Goal: Task Accomplishment & Management: Complete application form

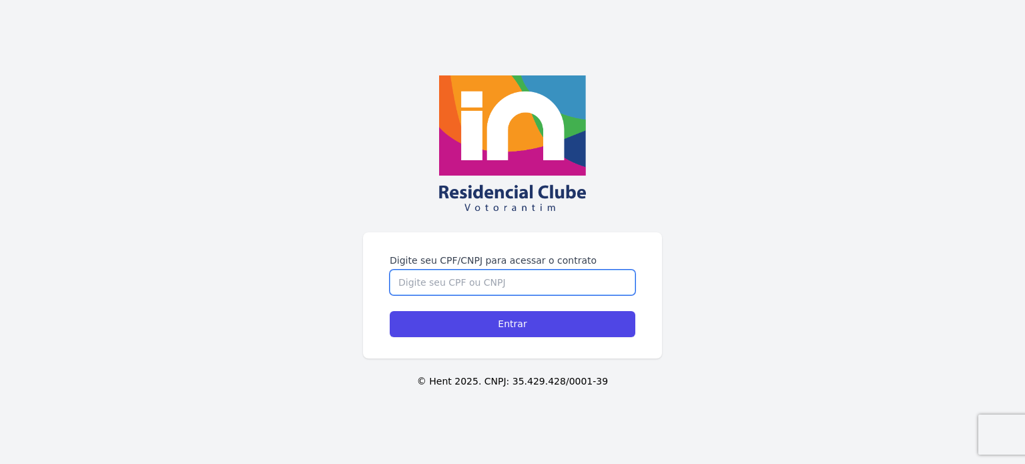
click at [511, 276] on input "Digite seu CPF/CNPJ para acessar o contrato" at bounding box center [513, 282] width 246 height 25
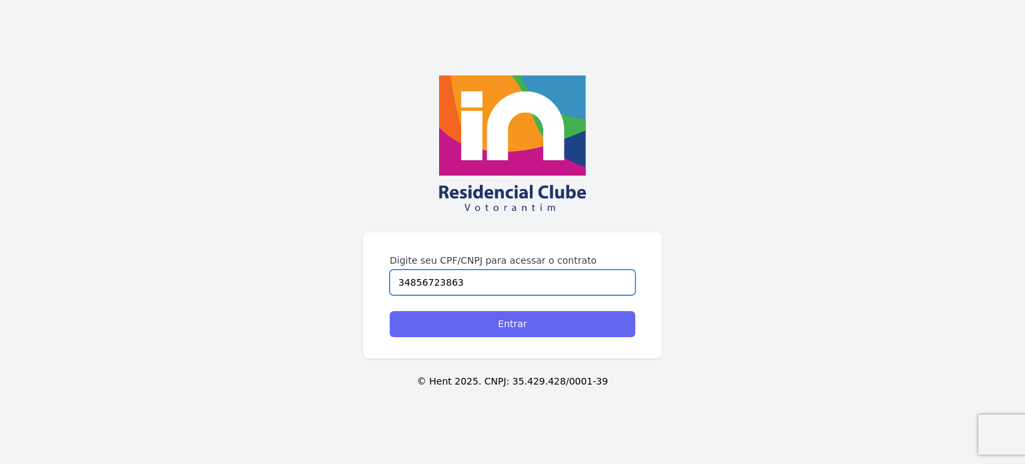
type input "34856723863"
click at [494, 320] on input "Entrar" at bounding box center [513, 324] width 246 height 26
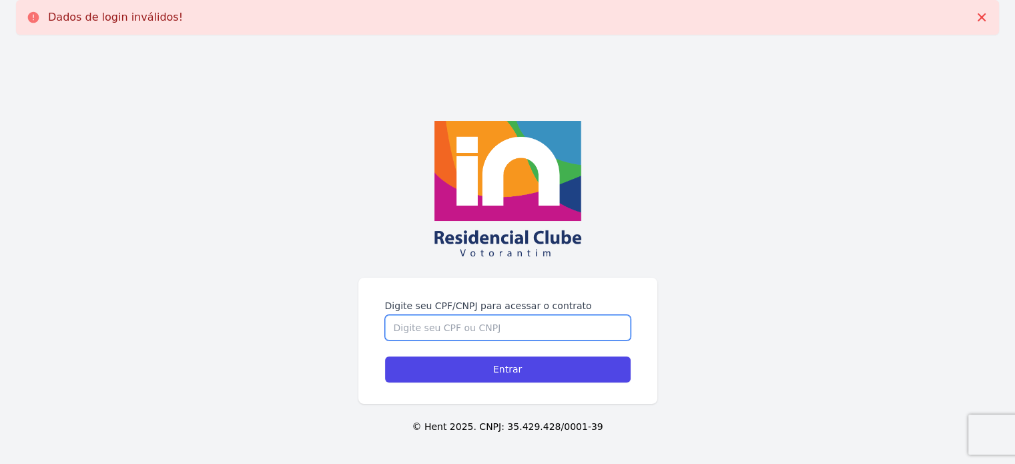
click at [491, 330] on input "Digite seu CPF/CNPJ para acessar o contrato" at bounding box center [508, 327] width 246 height 25
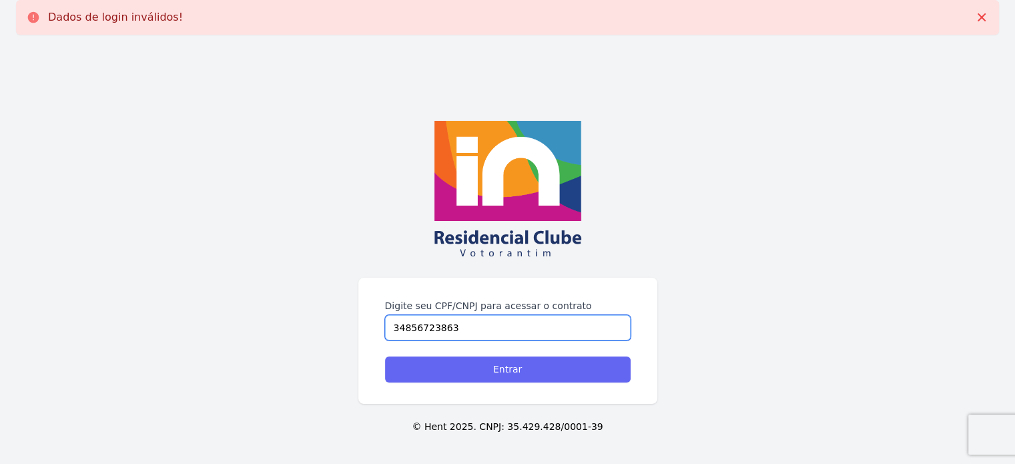
type input "34856723863"
click at [535, 374] on input "Entrar" at bounding box center [508, 369] width 246 height 26
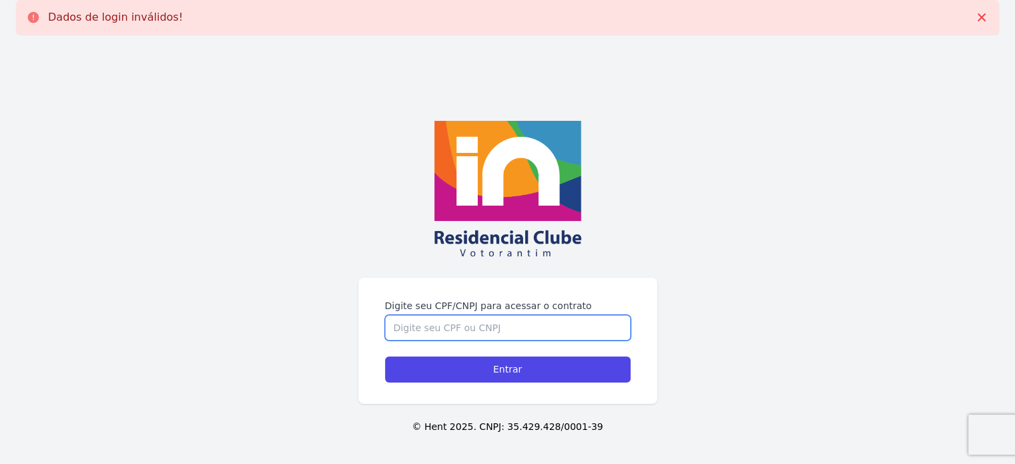
click at [546, 326] on input "Digite seu CPF/CNPJ para acessar o contrato" at bounding box center [508, 327] width 246 height 25
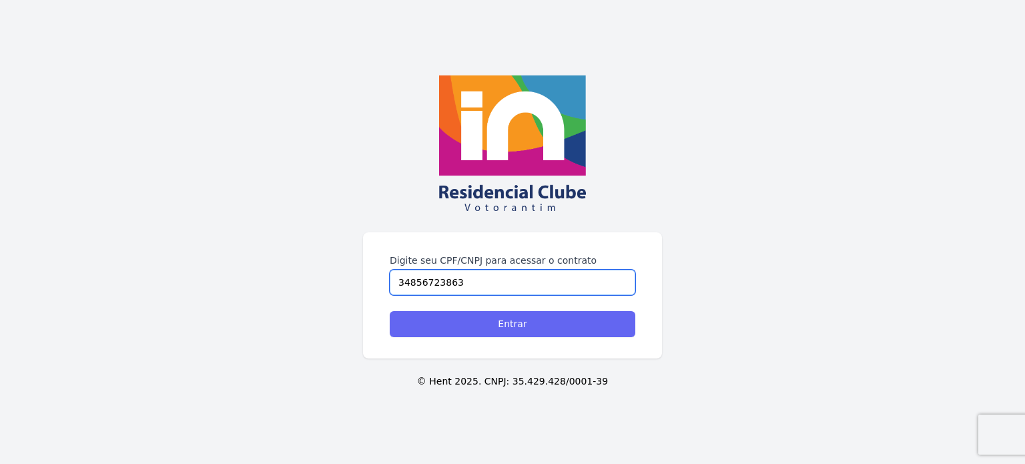
type input "34856723863"
click at [547, 326] on input "Entrar" at bounding box center [513, 324] width 246 height 26
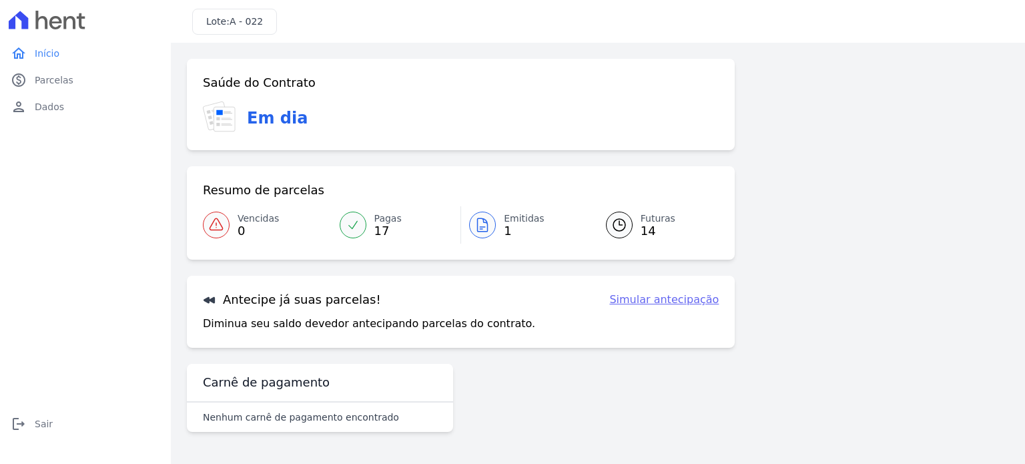
click at [662, 296] on link "Simular antecipação" at bounding box center [663, 300] width 109 height 16
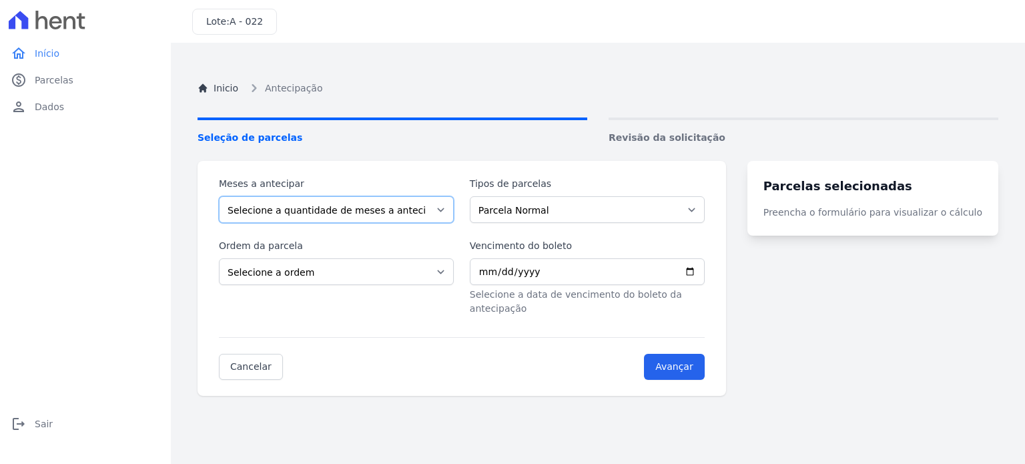
click at [453, 202] on select "Selecione a quantidade de meses a antecipar 1 2 3 4 5 6 7 8 9 10 11 12" at bounding box center [336, 209] width 235 height 27
click at [451, 210] on select "Selecione a quantidade de meses a antecipar 1 2 3 4 5 6 7 8 9 10 11 12" at bounding box center [336, 209] width 235 height 27
click at [230, 89] on link "Inicio" at bounding box center [218, 88] width 41 height 14
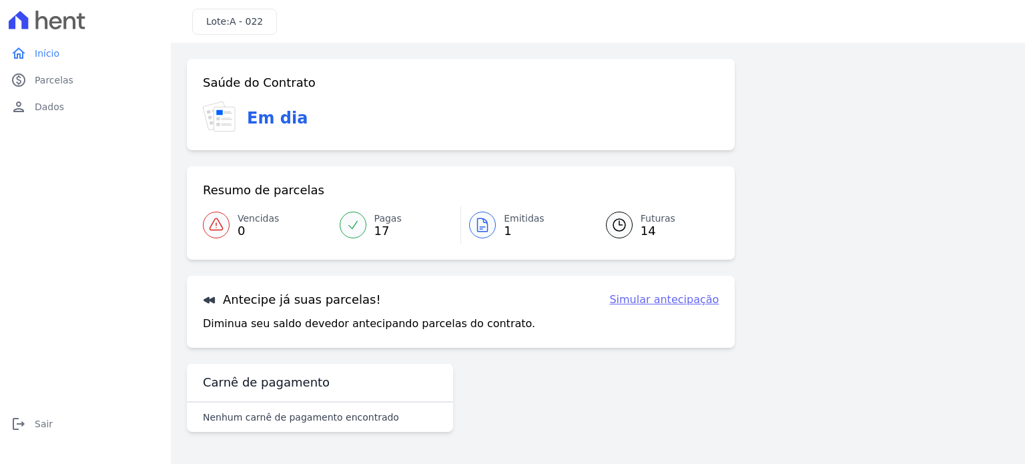
click at [494, 222] on div at bounding box center [482, 225] width 27 height 27
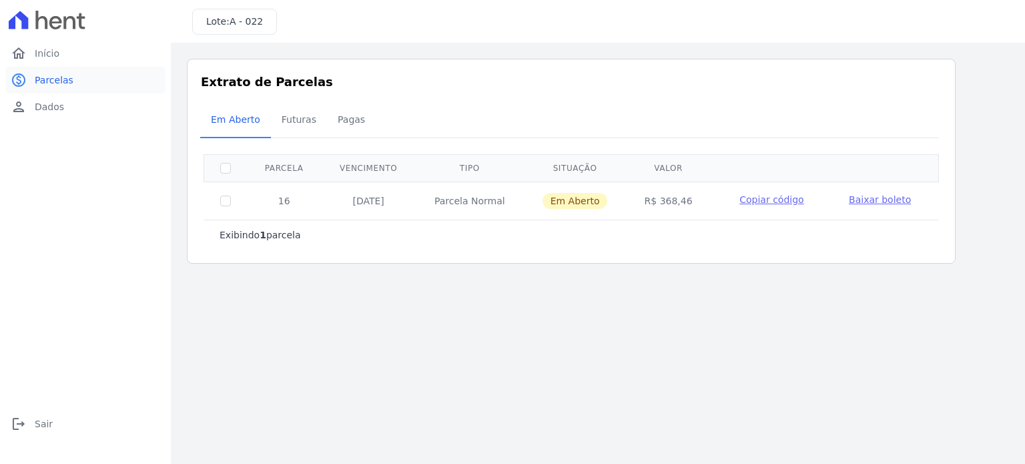
click at [39, 83] on span "Parcelas" at bounding box center [54, 79] width 39 height 13
click at [53, 49] on span "Início" at bounding box center [47, 53] width 25 height 13
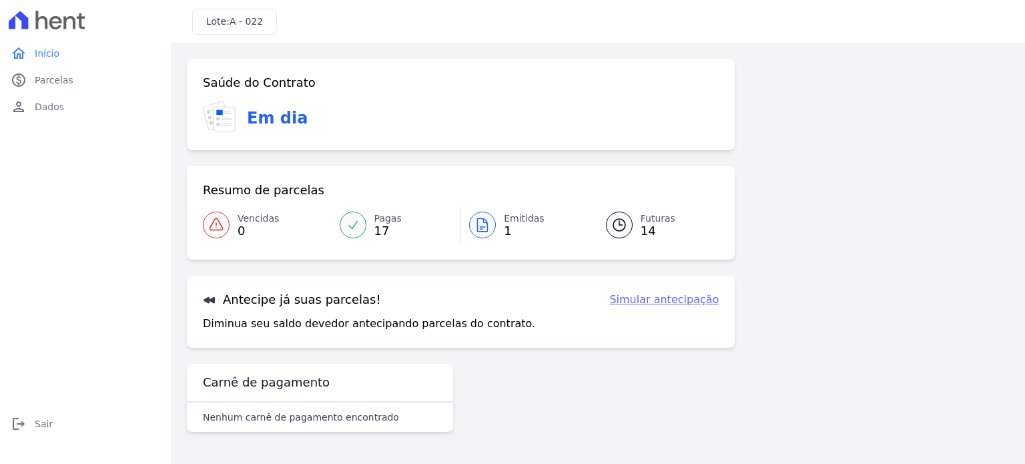
click at [659, 220] on span "Futuras" at bounding box center [658, 219] width 35 height 14
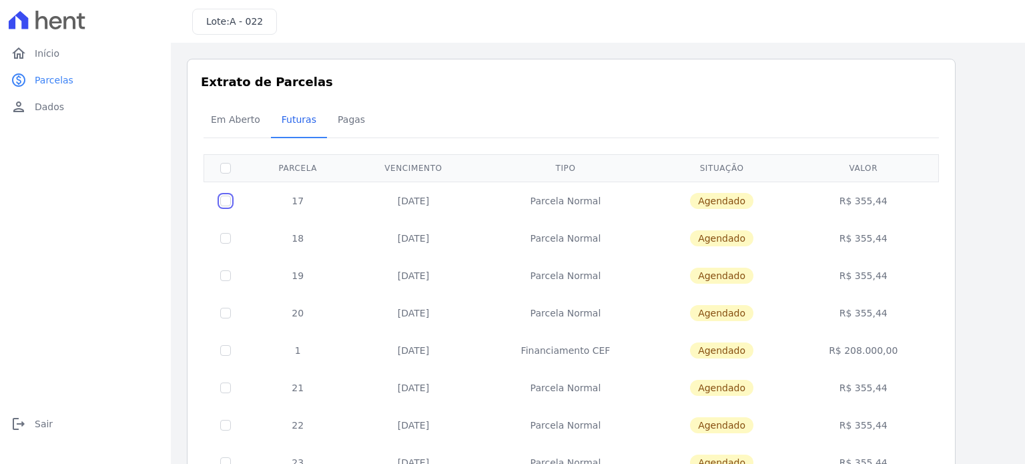
click at [226, 200] on input "checkbox" at bounding box center [225, 201] width 11 height 11
checkbox input "true"
click at [226, 237] on input "checkbox" at bounding box center [225, 238] width 11 height 11
checkbox input "true"
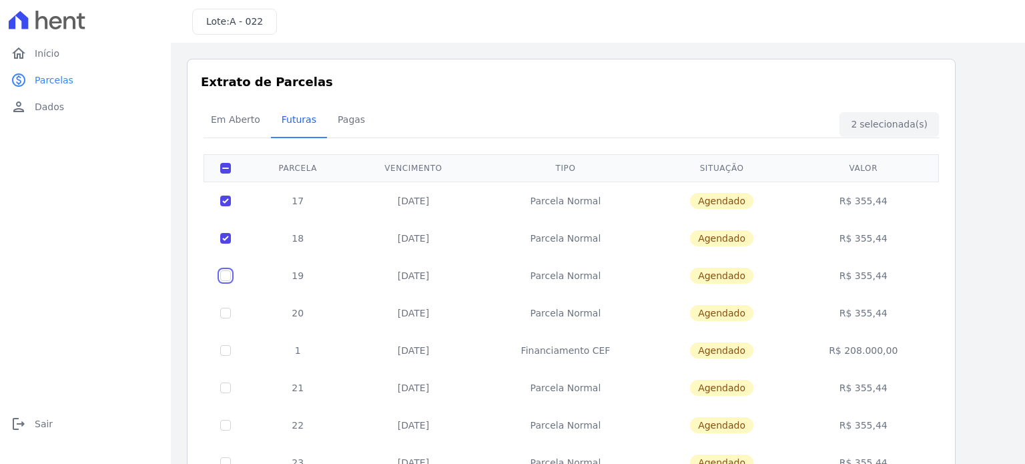
click at [227, 274] on input "checkbox" at bounding box center [225, 275] width 11 height 11
checkbox input "true"
click at [220, 311] on input "checkbox" at bounding box center [225, 313] width 11 height 11
checkbox input "true"
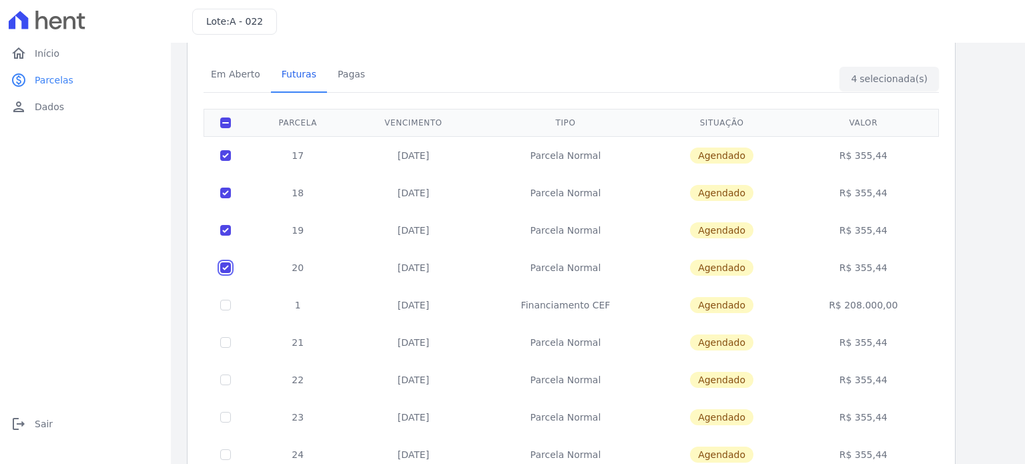
scroll to position [67, 0]
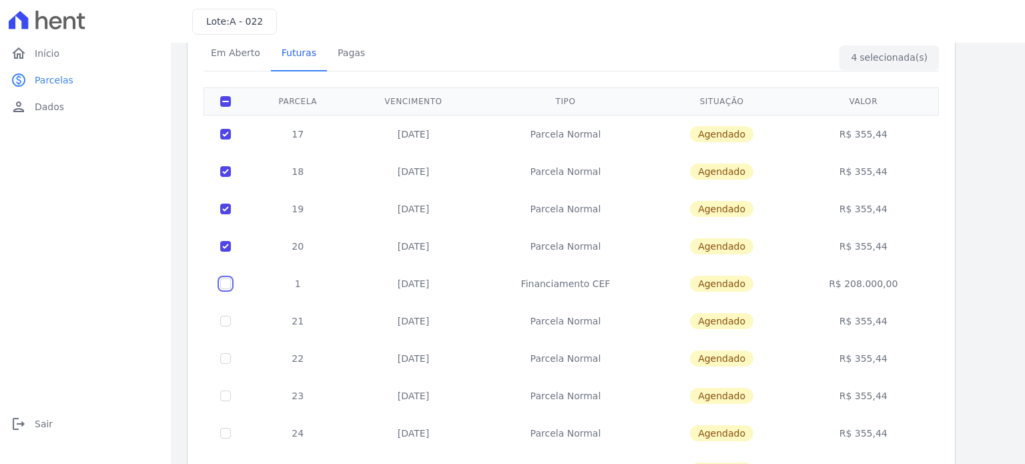
click at [230, 283] on input "checkbox" at bounding box center [225, 283] width 11 height 11
checkbox input "true"
click at [226, 318] on input "checkbox" at bounding box center [225, 321] width 11 height 11
checkbox input "true"
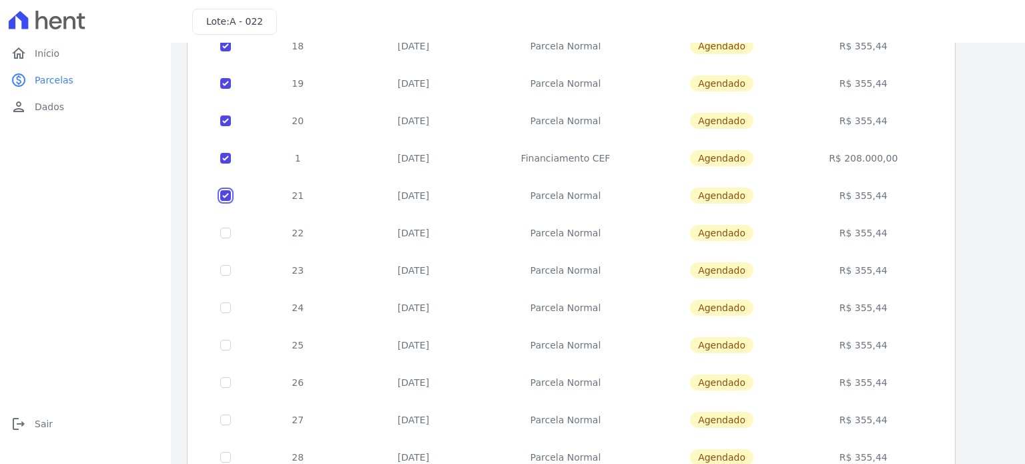
scroll to position [200, 0]
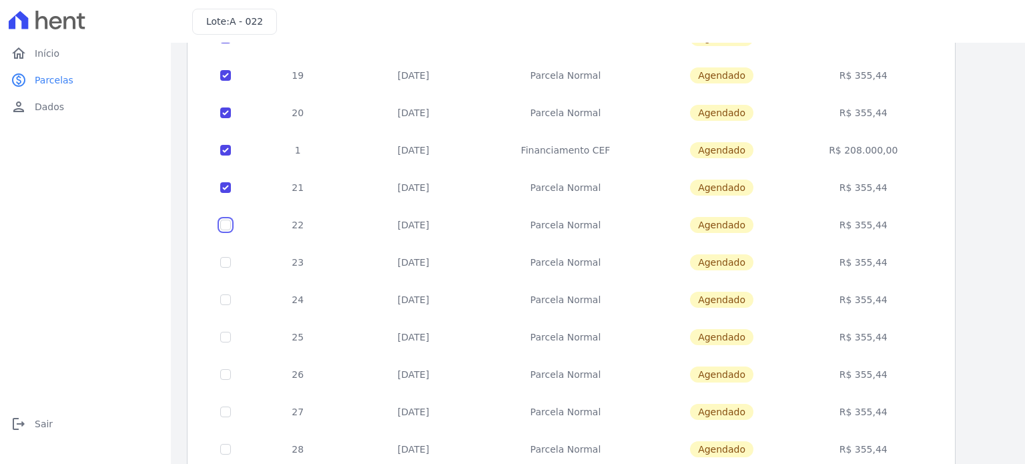
click at [227, 222] on input "checkbox" at bounding box center [225, 225] width 11 height 11
checkbox input "true"
click at [228, 257] on input "checkbox" at bounding box center [225, 262] width 11 height 11
checkbox input "true"
click at [230, 298] on input "checkbox" at bounding box center [225, 299] width 11 height 11
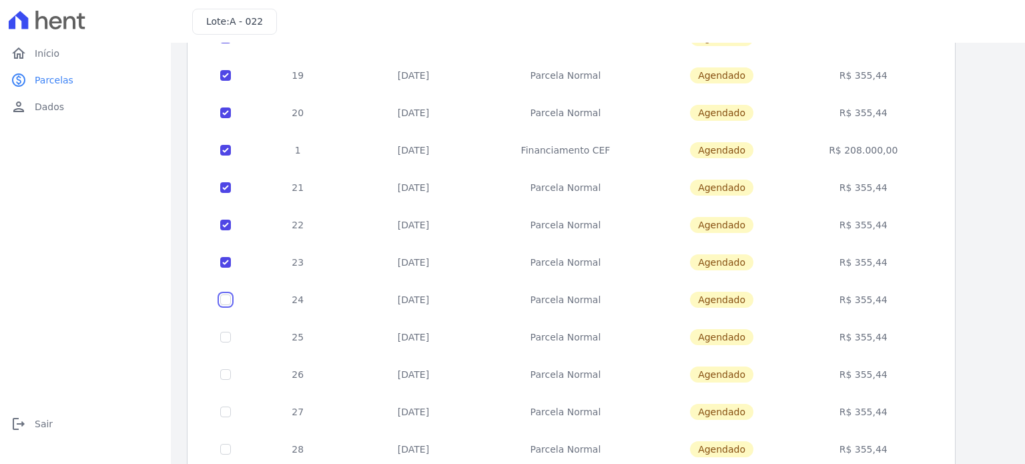
checkbox input "true"
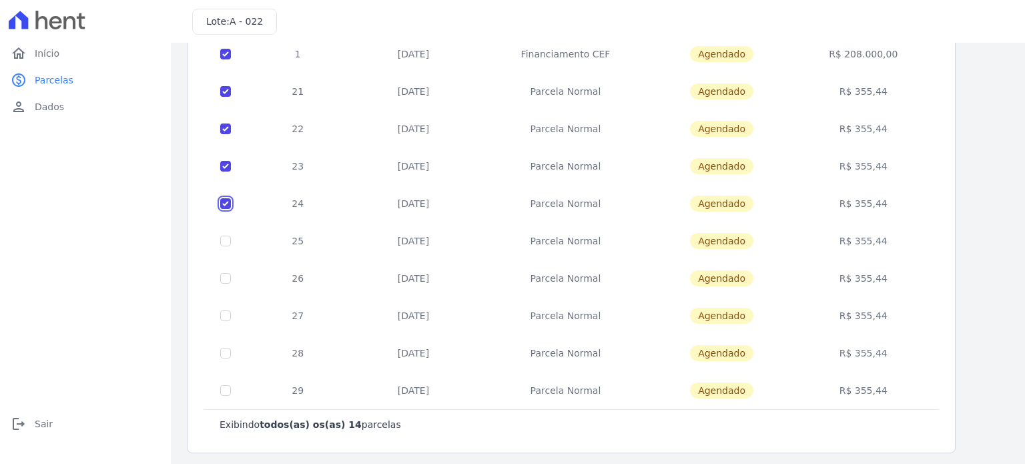
scroll to position [300, 0]
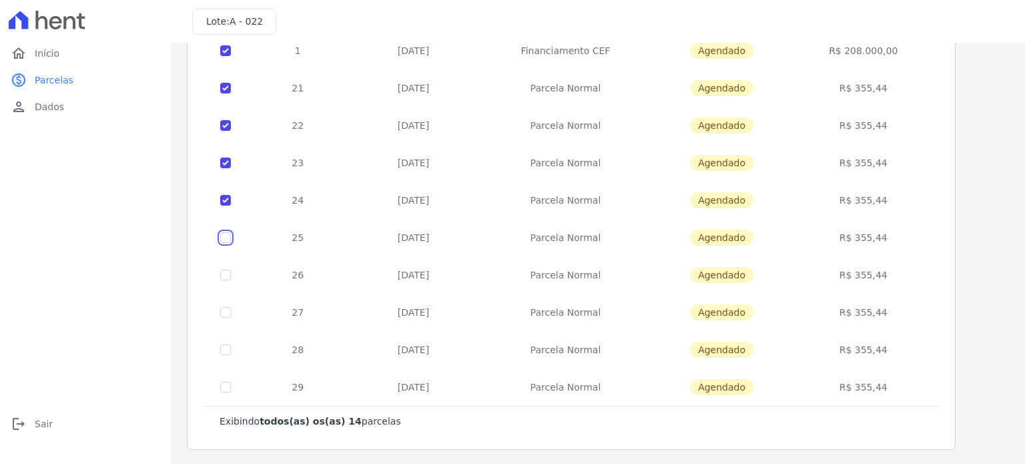
click at [226, 233] on input "checkbox" at bounding box center [225, 237] width 11 height 11
checkbox input "true"
click at [228, 270] on input "checkbox" at bounding box center [225, 275] width 11 height 11
checkbox input "true"
click at [225, 307] on input "checkbox" at bounding box center [225, 312] width 11 height 11
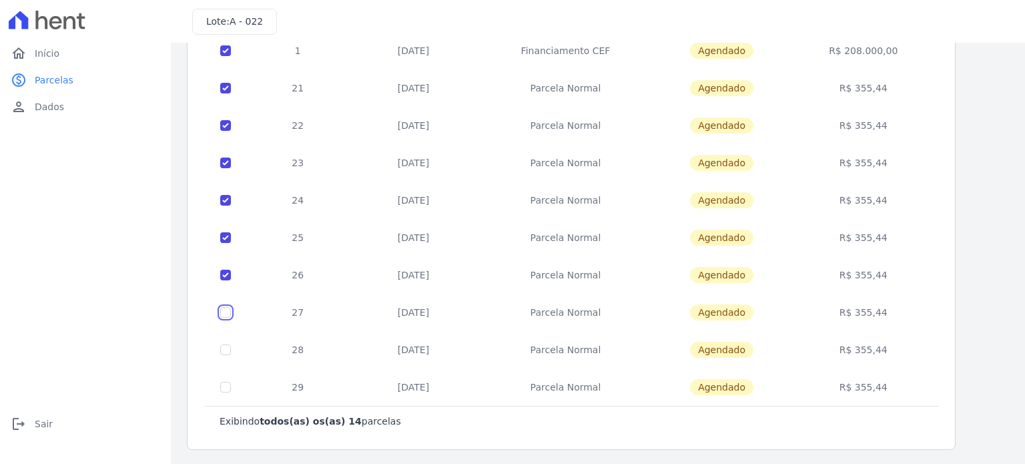
checkbox input "true"
click at [224, 344] on input "checkbox" at bounding box center [225, 349] width 11 height 11
checkbox input "true"
click at [228, 384] on input "checkbox" at bounding box center [225, 387] width 11 height 11
checkbox input "true"
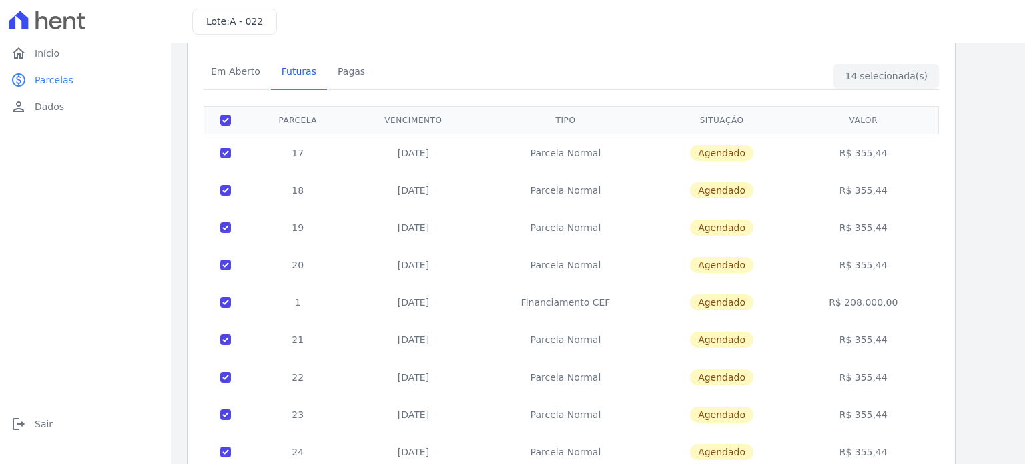
scroll to position [33, 0]
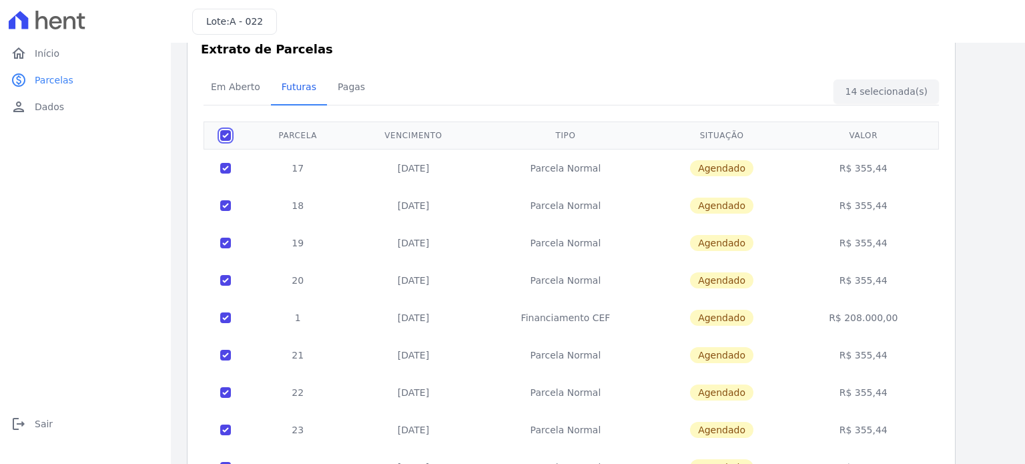
click at [230, 138] on input "checkbox" at bounding box center [225, 135] width 11 height 11
checkbox input "false"
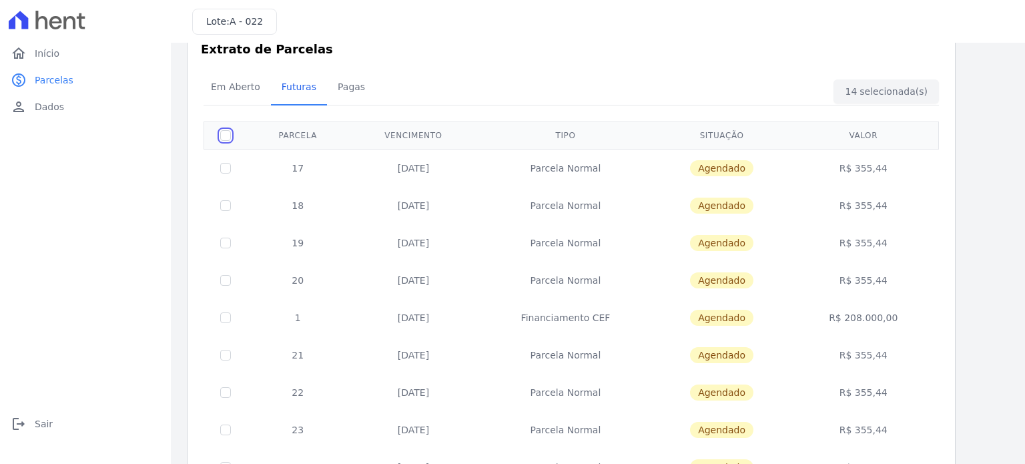
checkbox input "false"
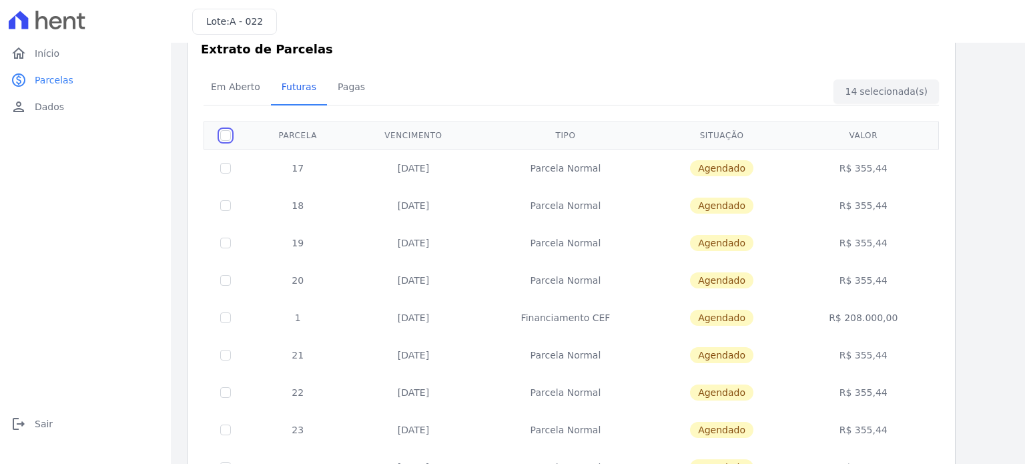
checkbox input "false"
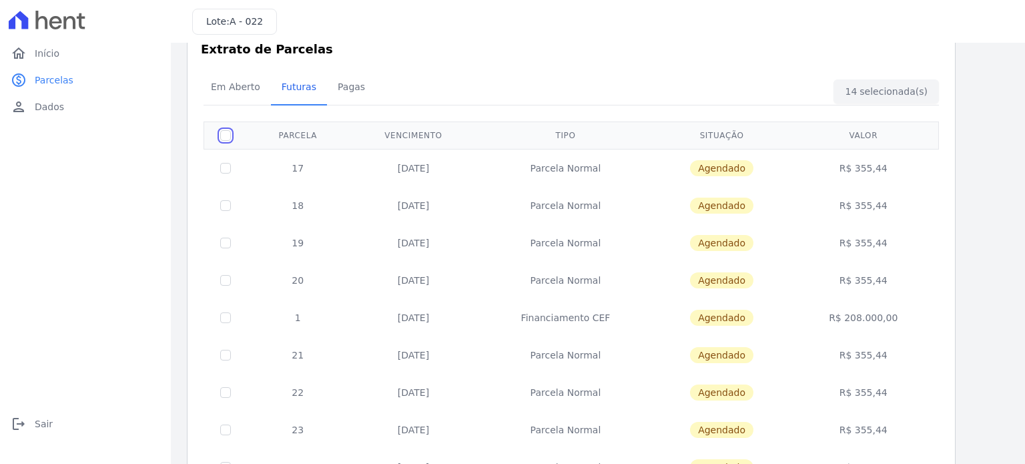
checkbox input "false"
click at [65, 61] on link "home Início" at bounding box center [85, 53] width 160 height 27
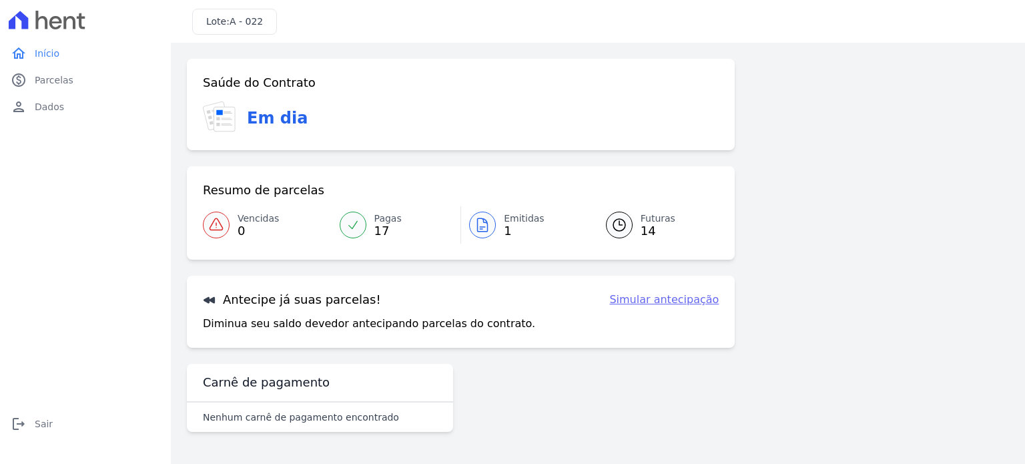
click at [681, 296] on link "Simular antecipação" at bounding box center [663, 300] width 109 height 16
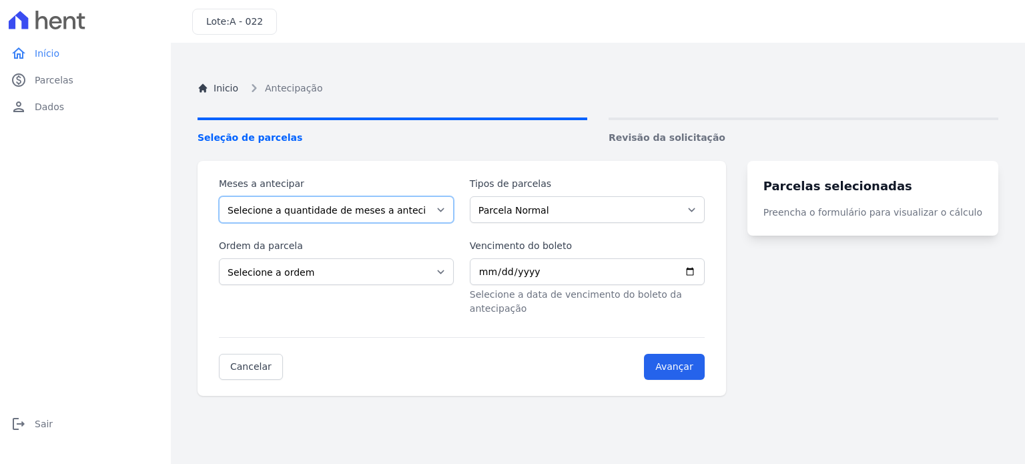
click at [451, 210] on select "Selecione a quantidade de meses a antecipar 1 2 3 4 5 6 7 8 9 10 11 12" at bounding box center [336, 209] width 235 height 27
select select "12"
click at [219, 196] on select "Selecione a quantidade de meses a antecipar 1 2 3 4 5 6 7 8 9 10 11 12" at bounding box center [336, 209] width 235 height 27
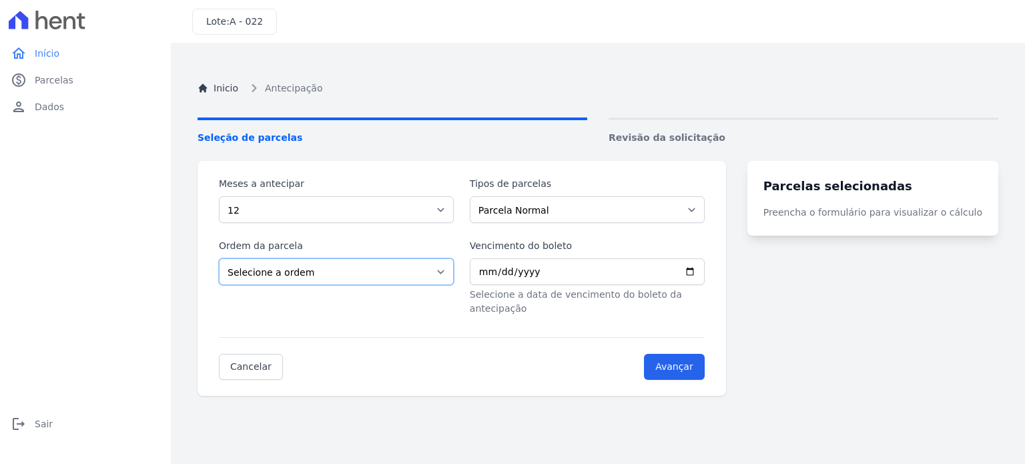
click at [451, 272] on select "Selecione a ordem Últimas parcelas Primeiras parcelas" at bounding box center [336, 271] width 235 height 27
select select "ending"
click at [219, 258] on select "Selecione a ordem Últimas parcelas Primeiras parcelas" at bounding box center [336, 271] width 235 height 27
click at [705, 213] on select "Parcela Normal Financiamento CEF" at bounding box center [587, 209] width 235 height 27
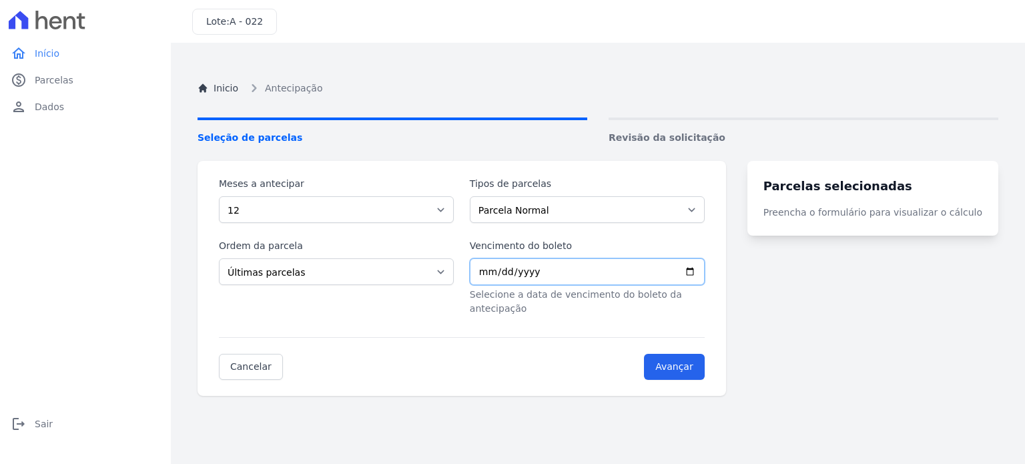
click at [705, 274] on input "Vencimento do boleto" at bounding box center [587, 271] width 235 height 27
type input "2025-09-10"
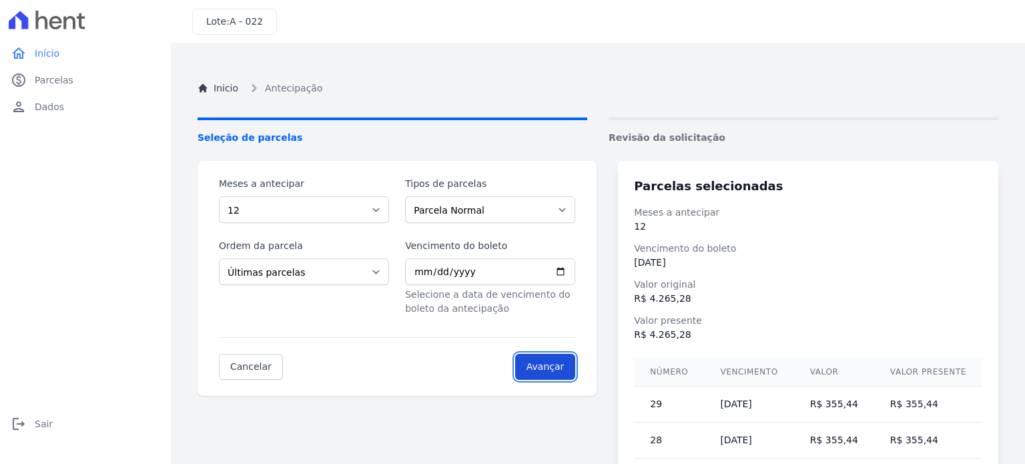
click at [563, 374] on input "Avançar" at bounding box center [545, 367] width 61 height 26
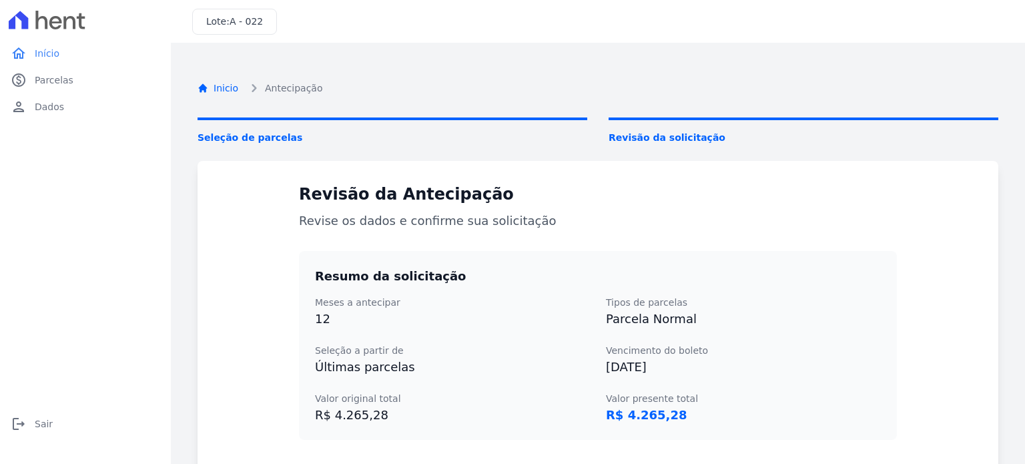
click at [235, 86] on link "Inicio" at bounding box center [218, 88] width 41 height 14
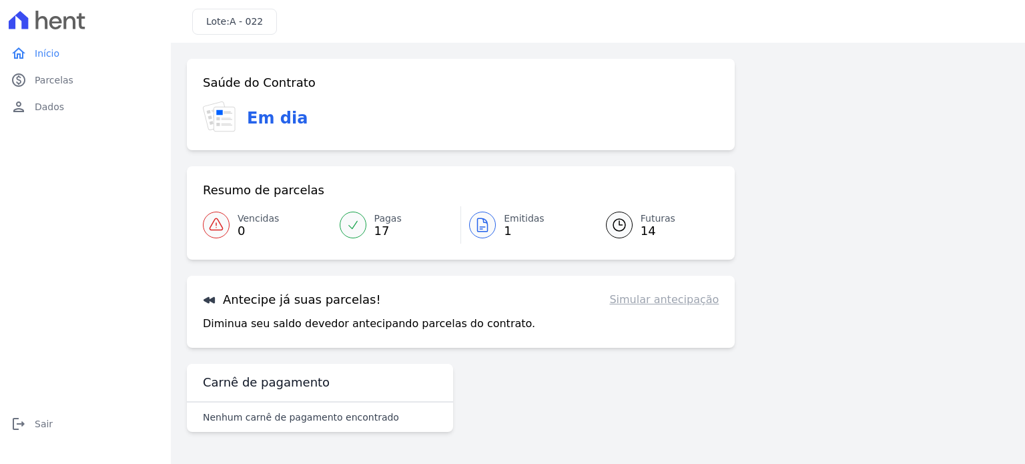
click at [640, 306] on link "Simular antecipação" at bounding box center [663, 300] width 109 height 16
click at [668, 305] on link "Simular antecipação" at bounding box center [663, 300] width 109 height 16
click at [382, 218] on span "Pagas" at bounding box center [387, 219] width 27 height 14
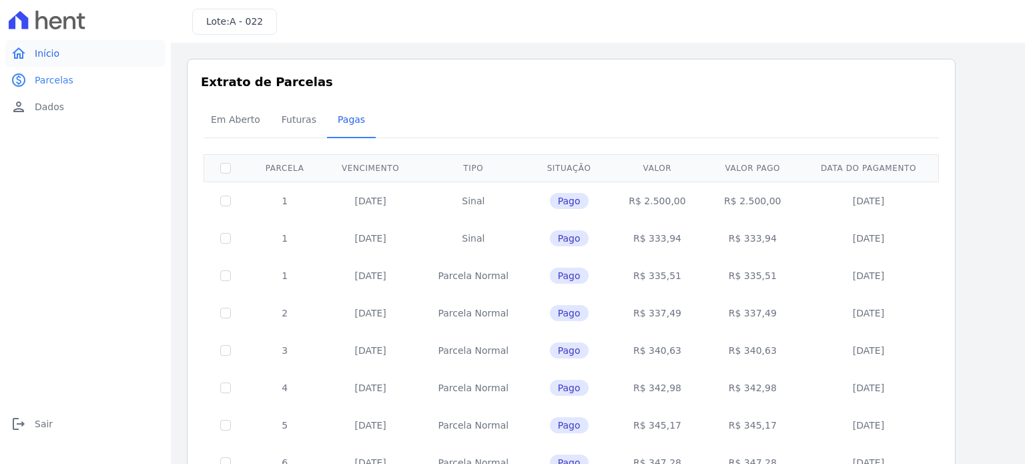
click at [51, 53] on span "Início" at bounding box center [47, 53] width 25 height 13
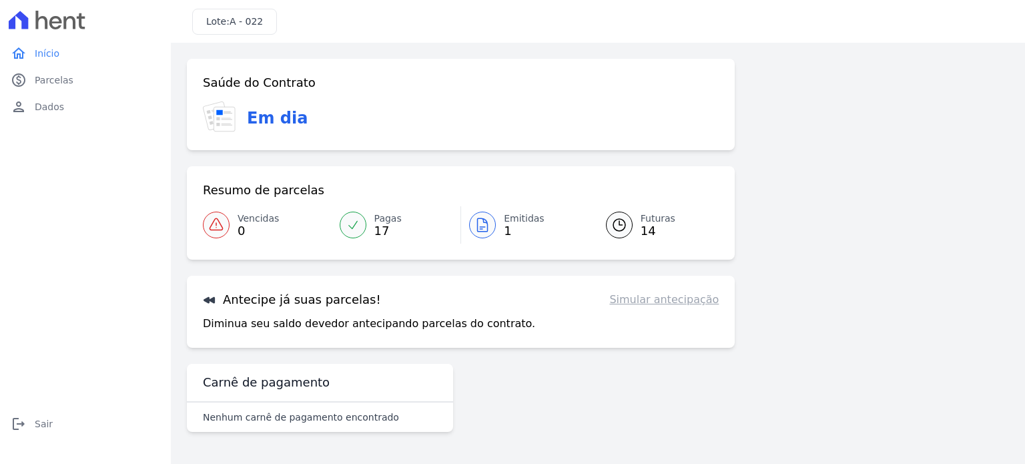
click at [619, 217] on icon at bounding box center [619, 225] width 16 height 16
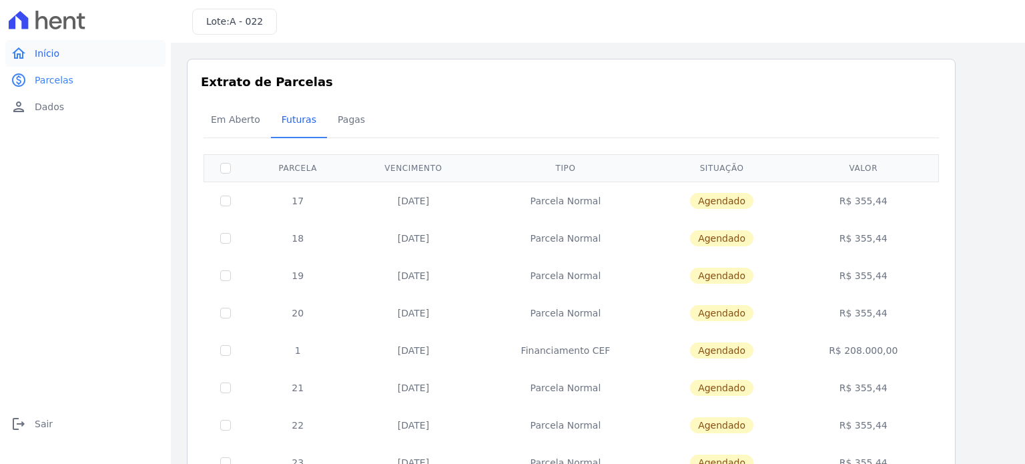
click at [45, 51] on span "Início" at bounding box center [47, 53] width 25 height 13
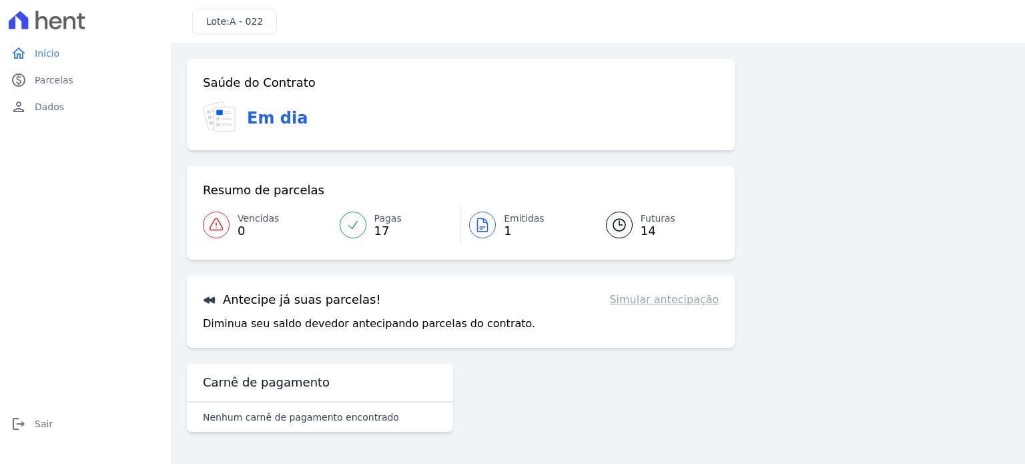
click at [638, 304] on link "Simular antecipação" at bounding box center [663, 300] width 109 height 16
click at [621, 223] on icon at bounding box center [619, 225] width 16 height 16
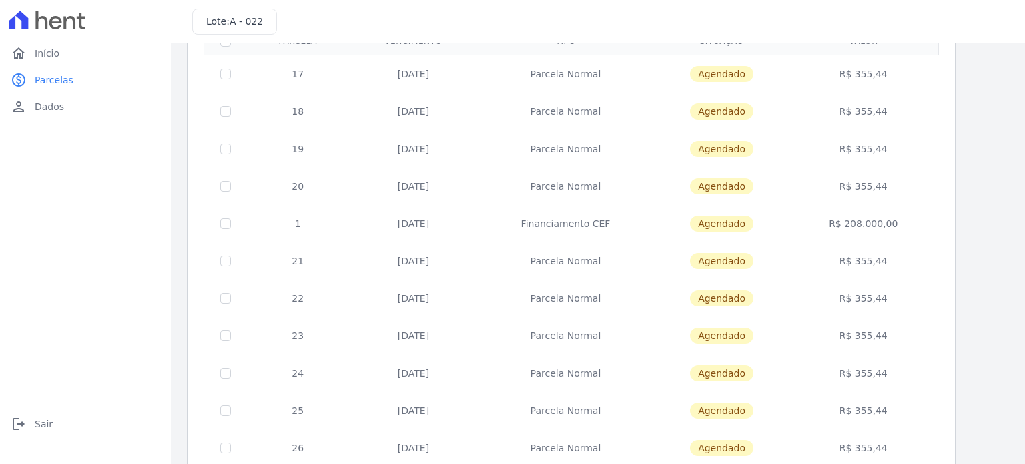
scroll to position [99, 0]
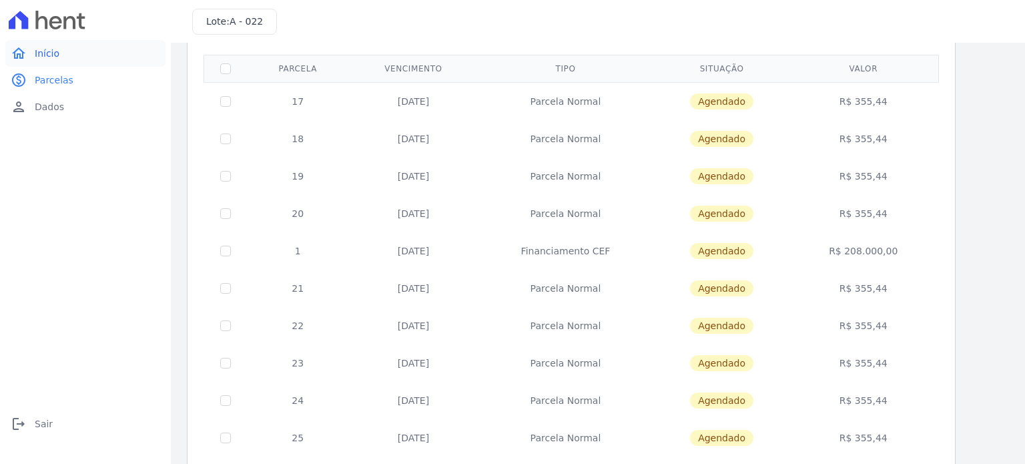
click at [48, 58] on span "Início" at bounding box center [47, 53] width 25 height 13
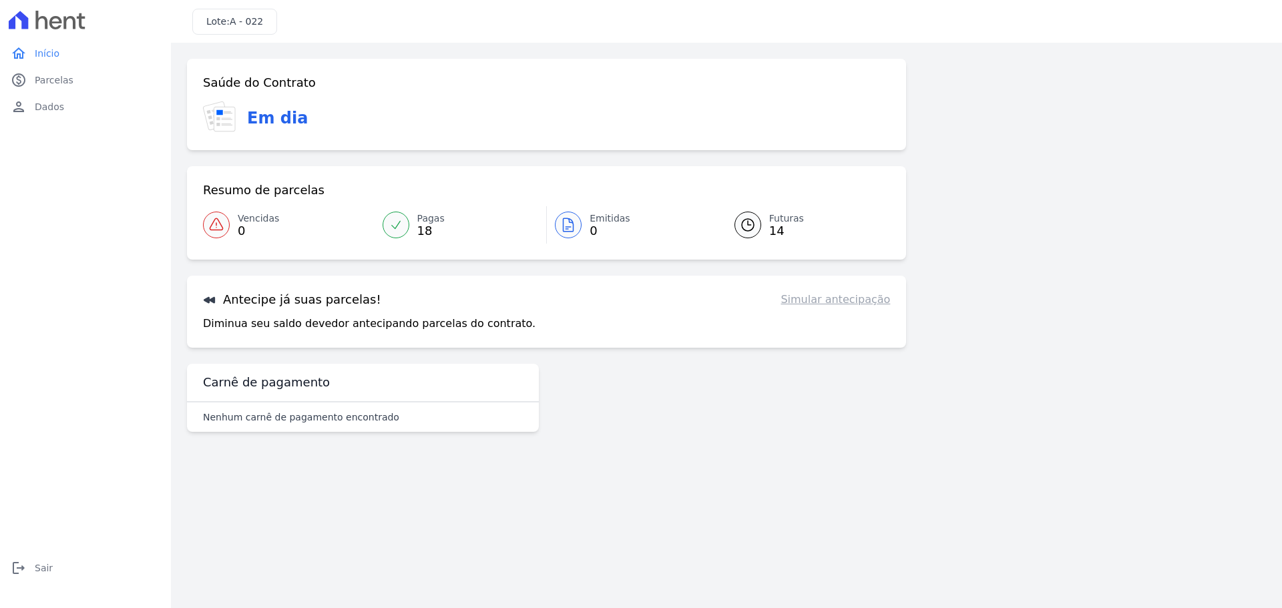
click at [818, 300] on link "Simular antecipação" at bounding box center [834, 300] width 109 height 16
click at [755, 232] on icon at bounding box center [748, 225] width 16 height 16
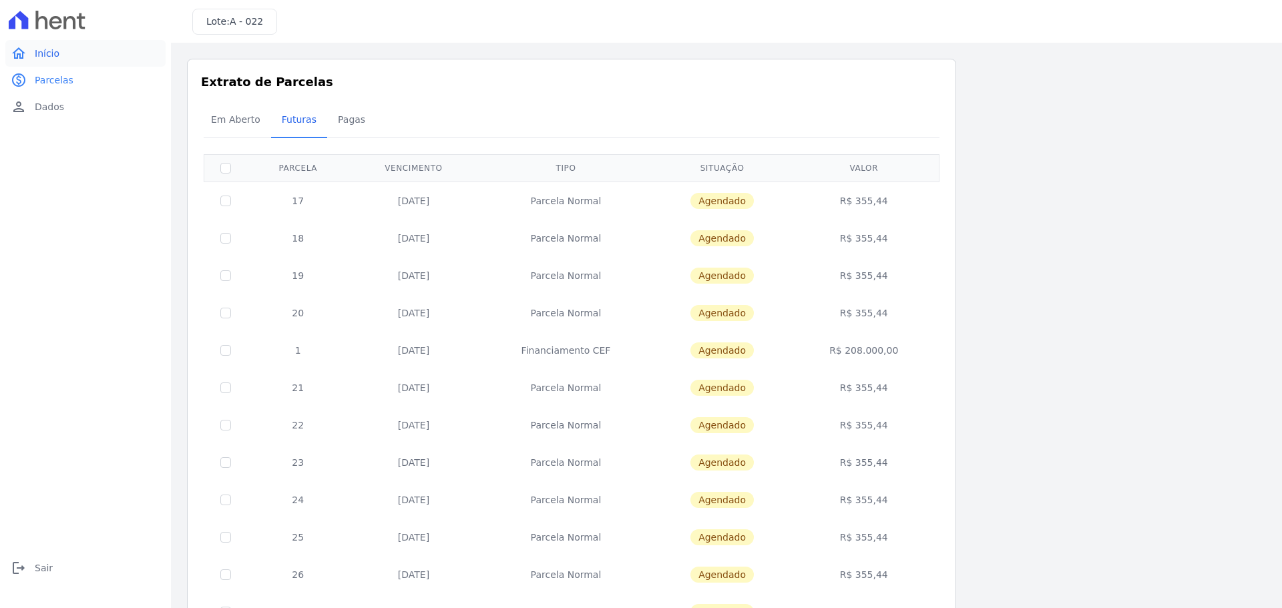
click at [47, 57] on span "Início" at bounding box center [47, 53] width 25 height 13
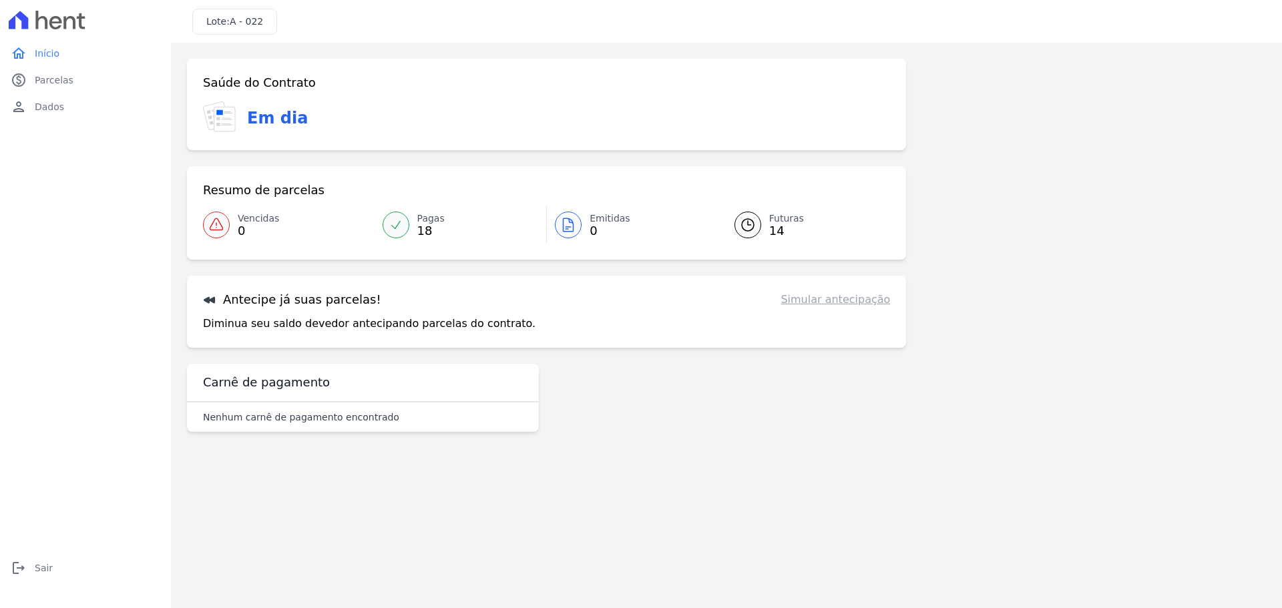
click at [396, 224] on icon at bounding box center [395, 224] width 13 height 13
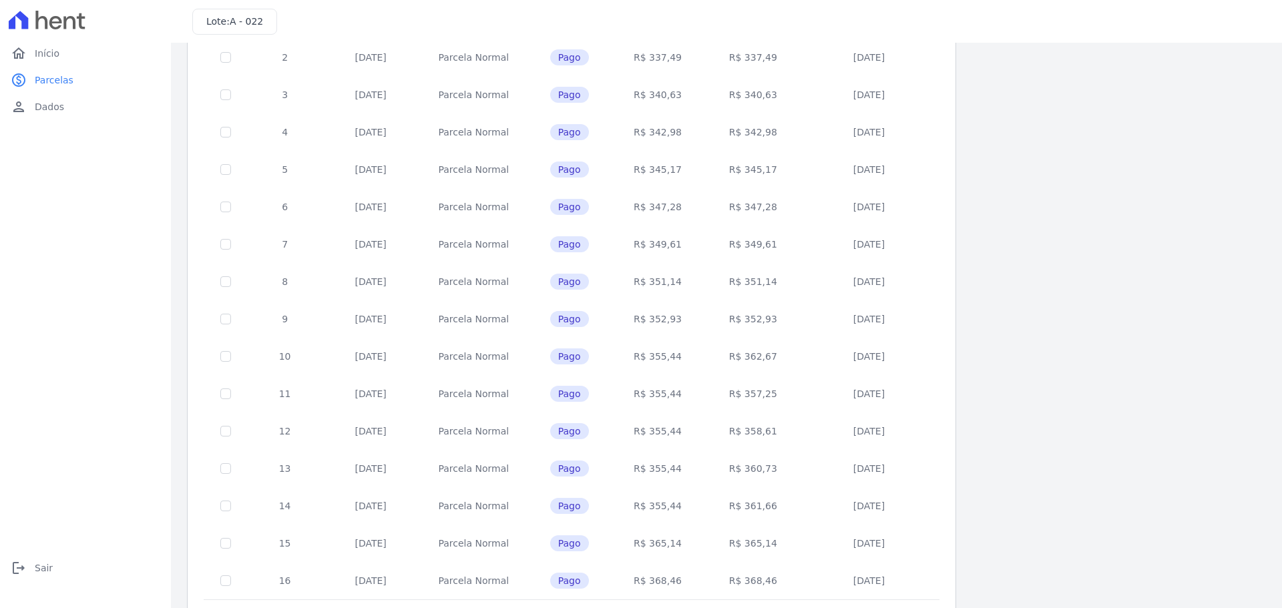
scroll to position [307, 0]
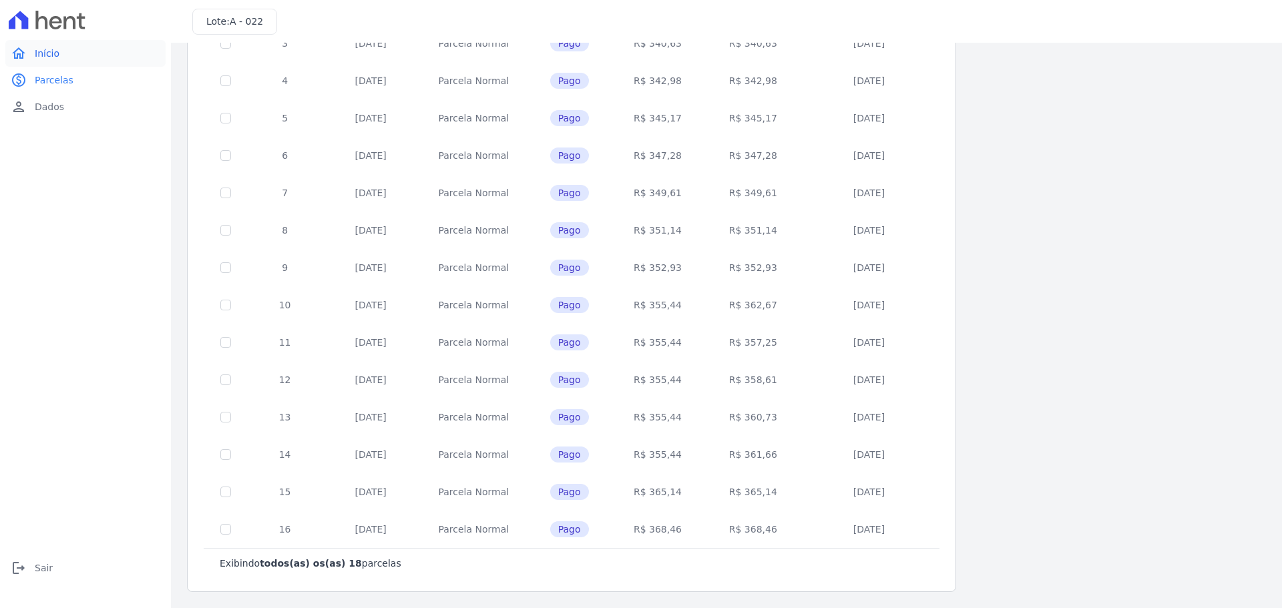
click at [47, 57] on span "Início" at bounding box center [47, 53] width 25 height 13
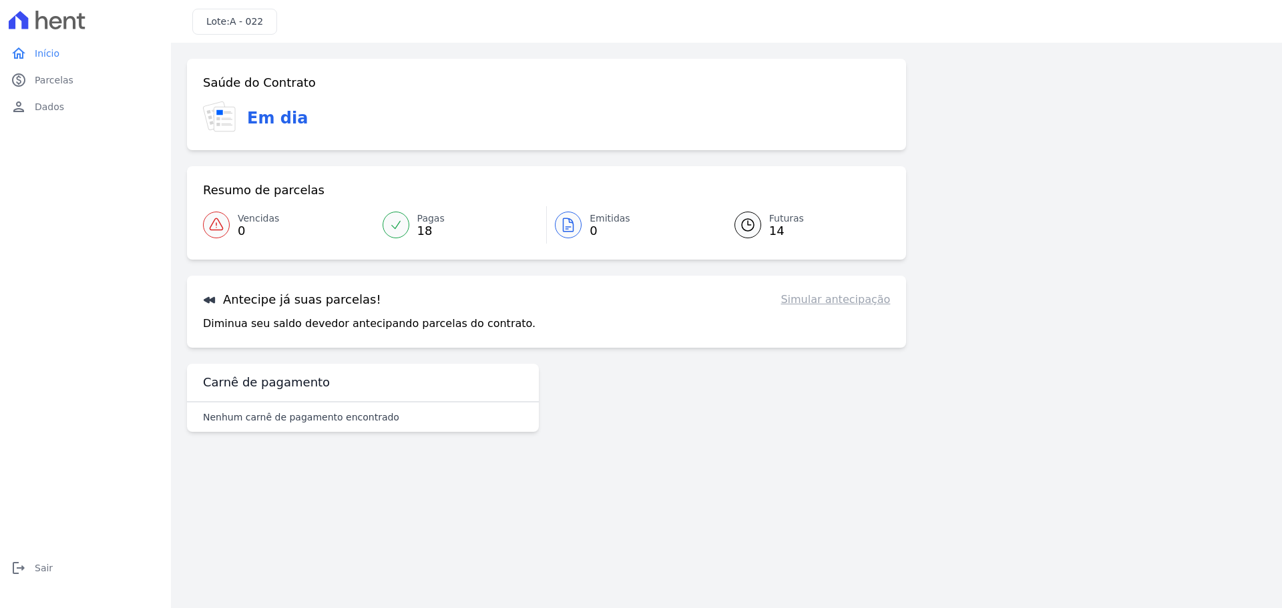
click at [768, 228] on link "Futuras 14" at bounding box center [804, 224] width 172 height 37
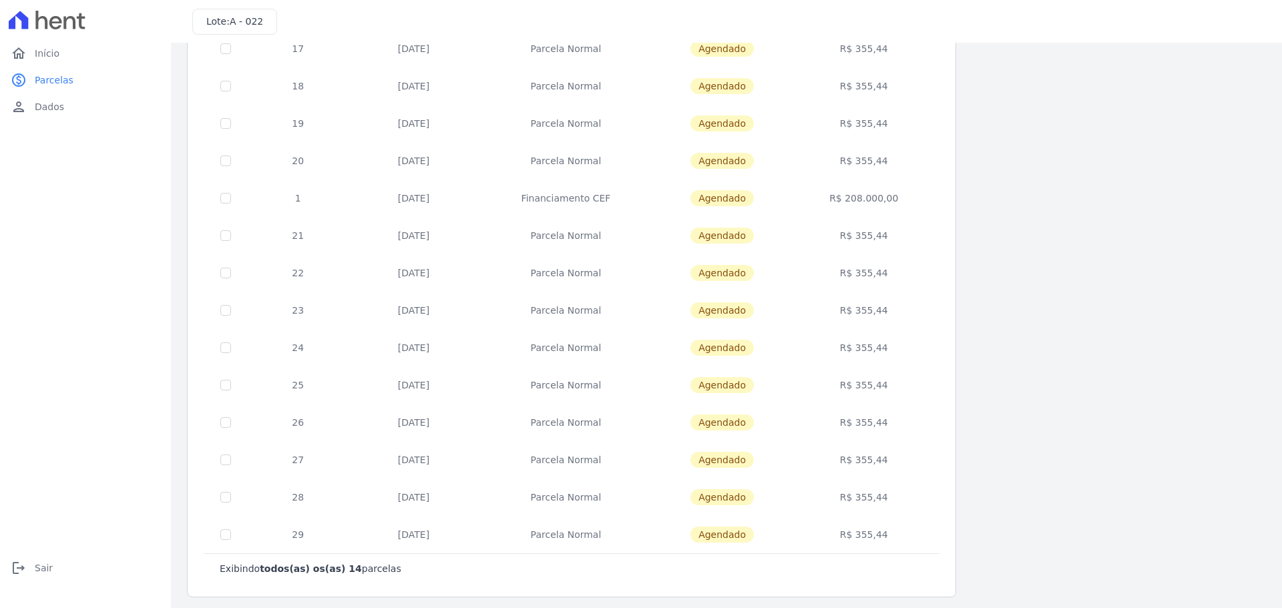
scroll to position [158, 0]
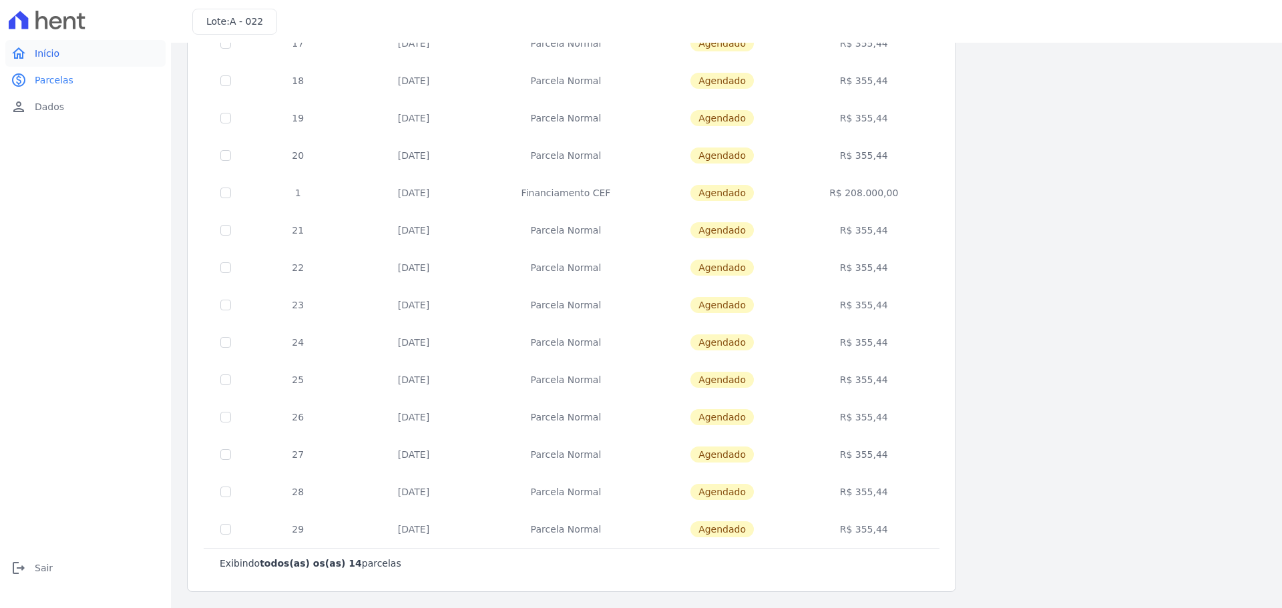
click at [45, 53] on span "Início" at bounding box center [47, 53] width 25 height 13
